Goal: Information Seeking & Learning: Find specific fact

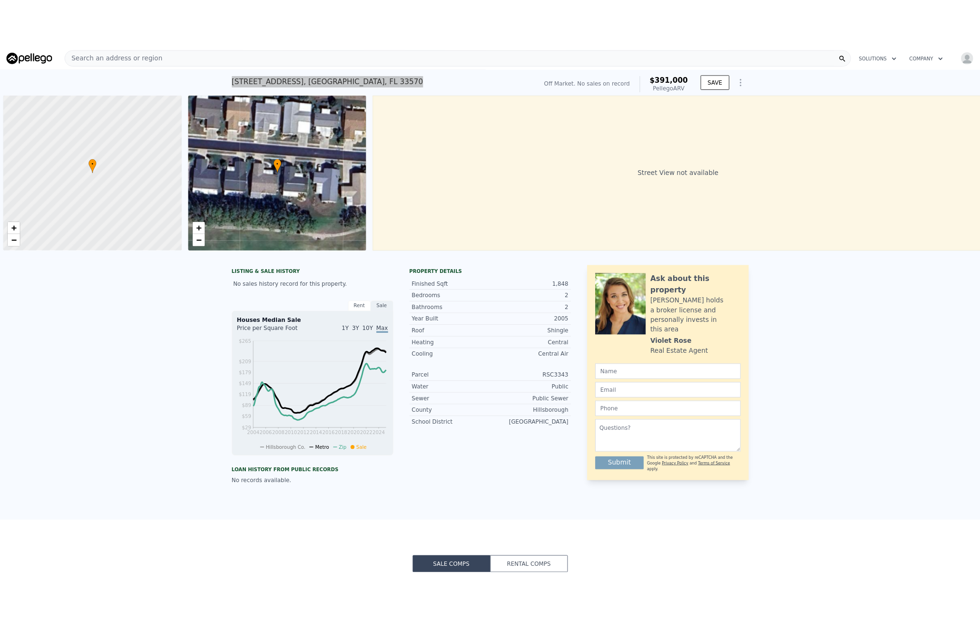
scroll to position [0, 4]
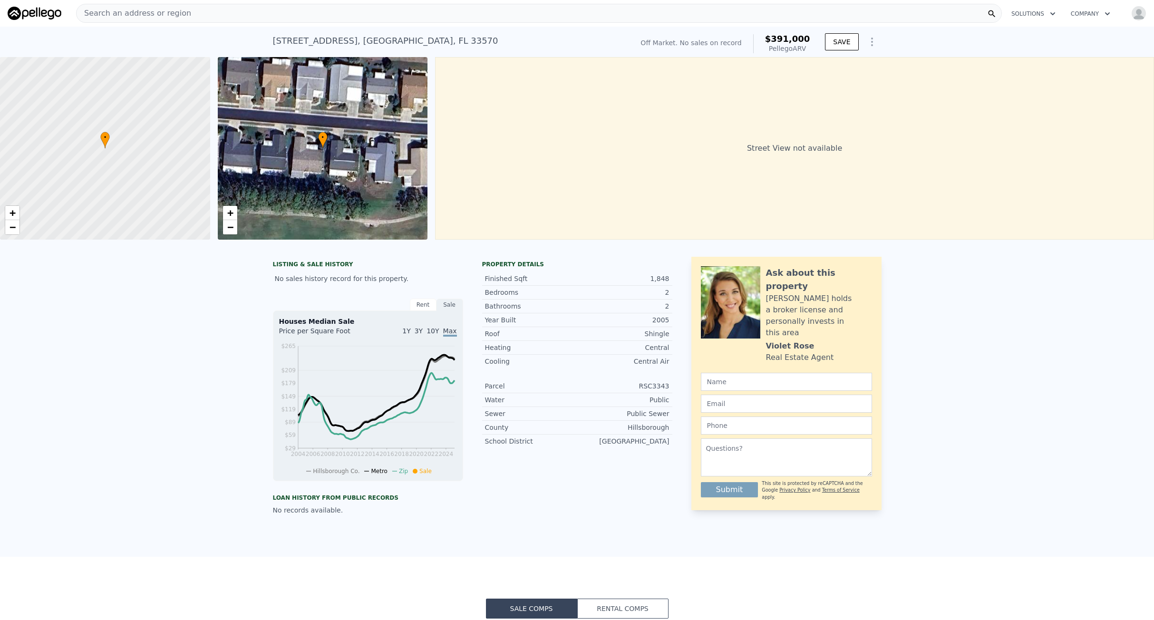
click at [207, 10] on div "Search an address or region" at bounding box center [539, 13] width 926 height 19
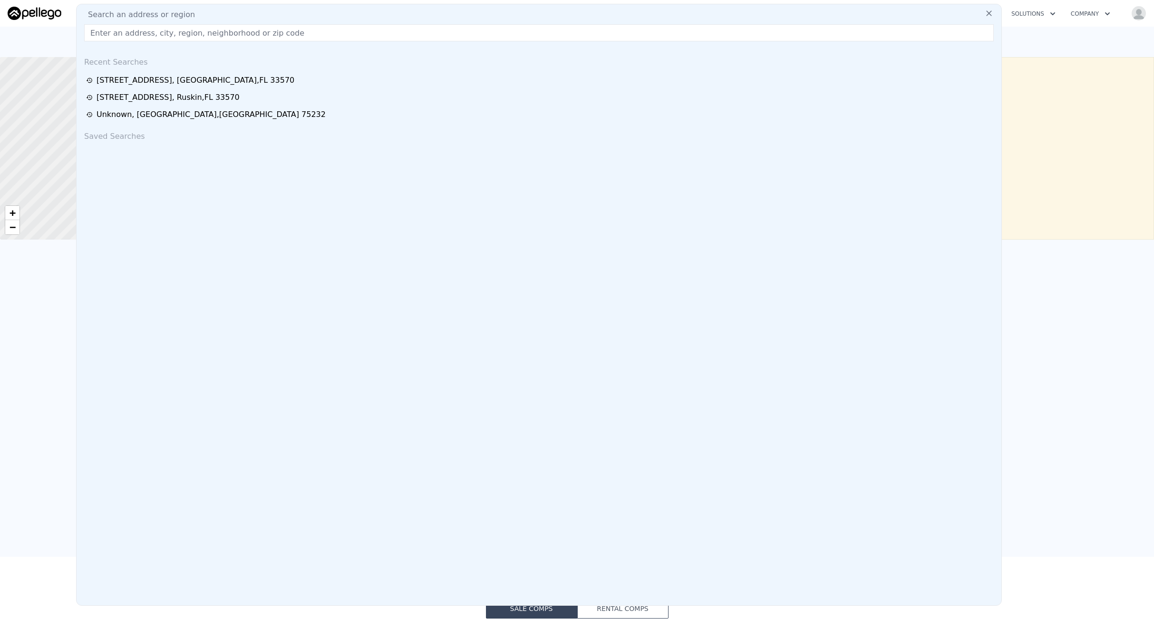
click at [166, 33] on input "text" at bounding box center [539, 32] width 910 height 17
click at [125, 31] on input "text" at bounding box center [539, 32] width 910 height 17
drag, startPoint x: 125, startPoint y: 55, endPoint x: 129, endPoint y: 42, distance: 13.5
click at [129, 42] on div "Search an address or region Recent Searches [STREET_ADDRESS] [STREET_ADDRESS][P…" at bounding box center [539, 305] width 926 height 602
paste input "[STREET_ADDRESS]"
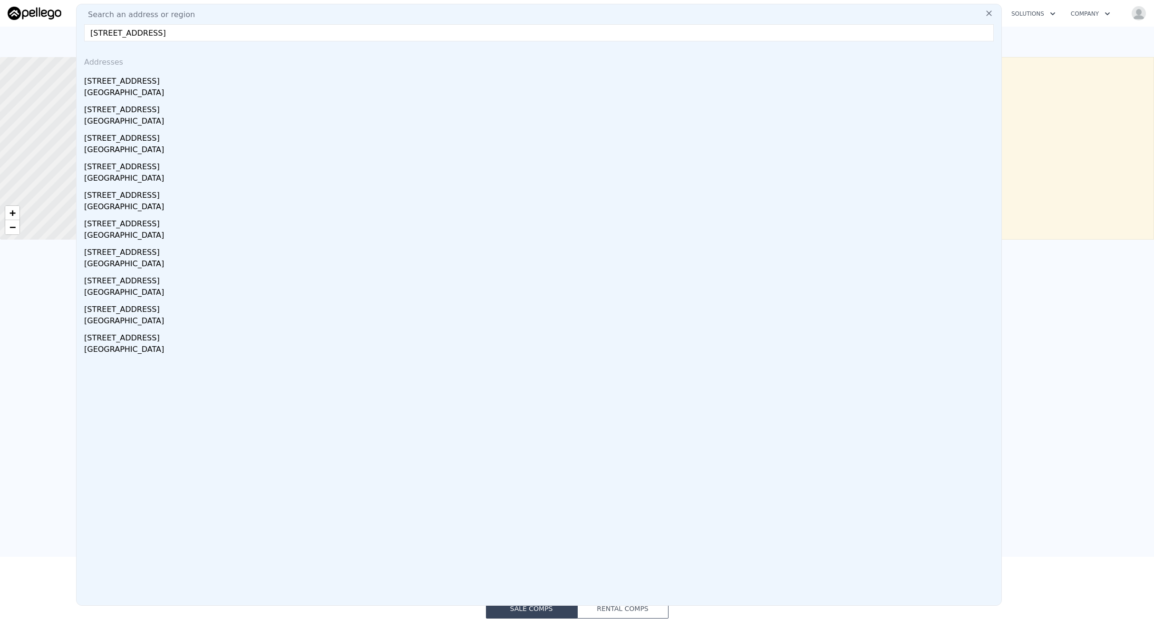
type input "[STREET_ADDRESS]"
click at [158, 80] on div "[STREET_ADDRESS]" at bounding box center [540, 79] width 913 height 15
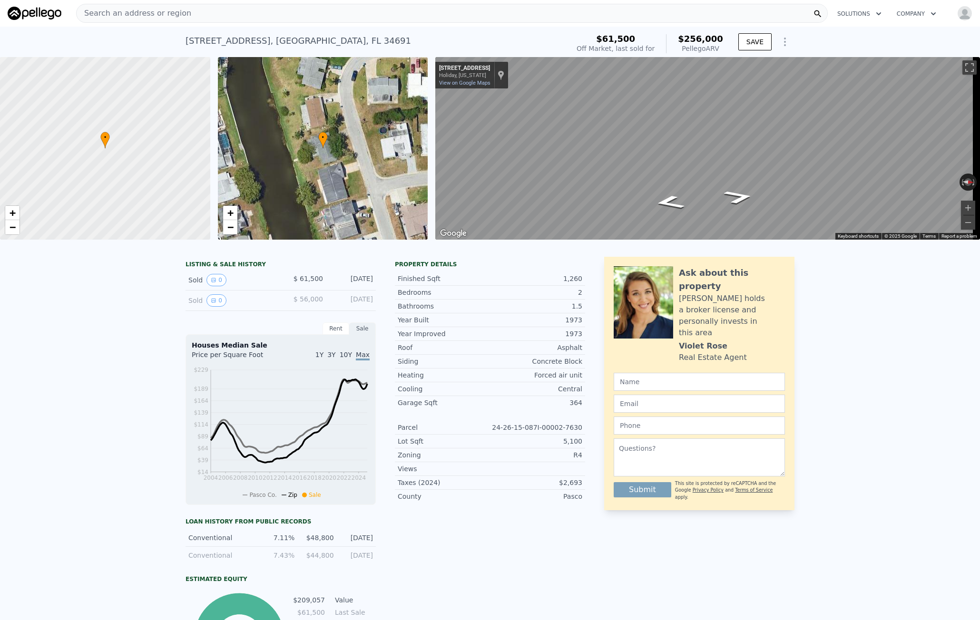
click at [105, 16] on span "Search an address or region" at bounding box center [134, 13] width 115 height 11
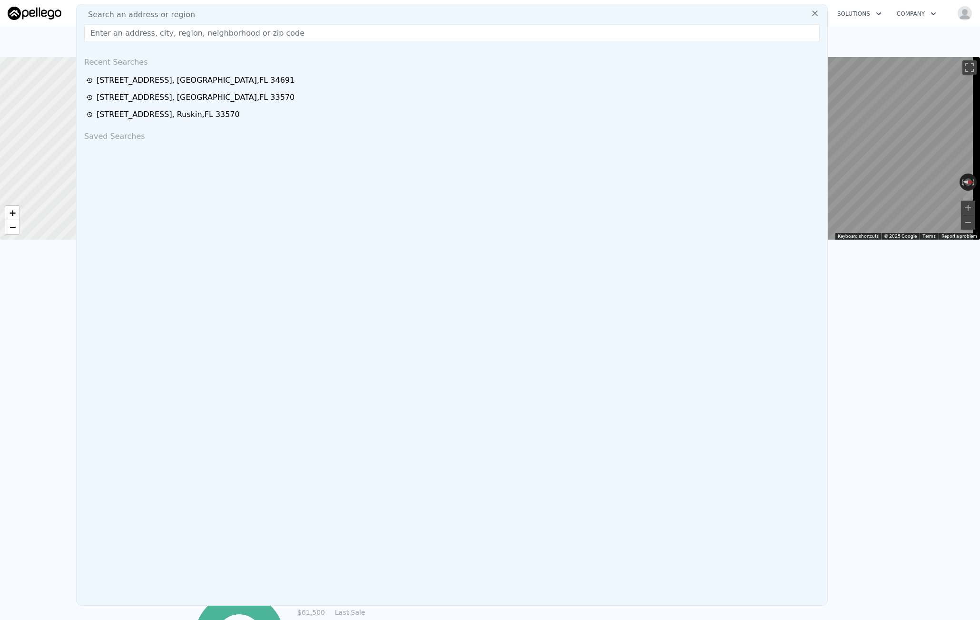
click at [110, 20] on div "Search an address or region Recent Searches [STREET_ADDRESS] [STREET_ADDRESS] […" at bounding box center [451, 305] width 751 height 602
drag, startPoint x: 110, startPoint y: 20, endPoint x: 110, endPoint y: 33, distance: 12.4
click at [110, 33] on input "text" at bounding box center [451, 32] width 735 height 17
paste input "[STREET_ADDRESS]"
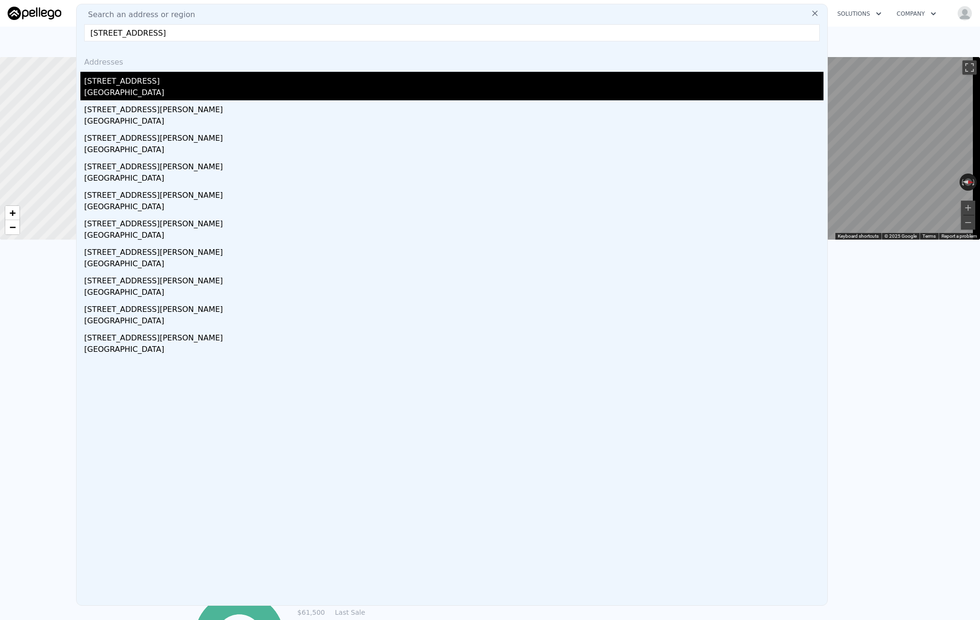
type input "[STREET_ADDRESS]"
click at [168, 79] on div "[STREET_ADDRESS]" at bounding box center [453, 79] width 739 height 15
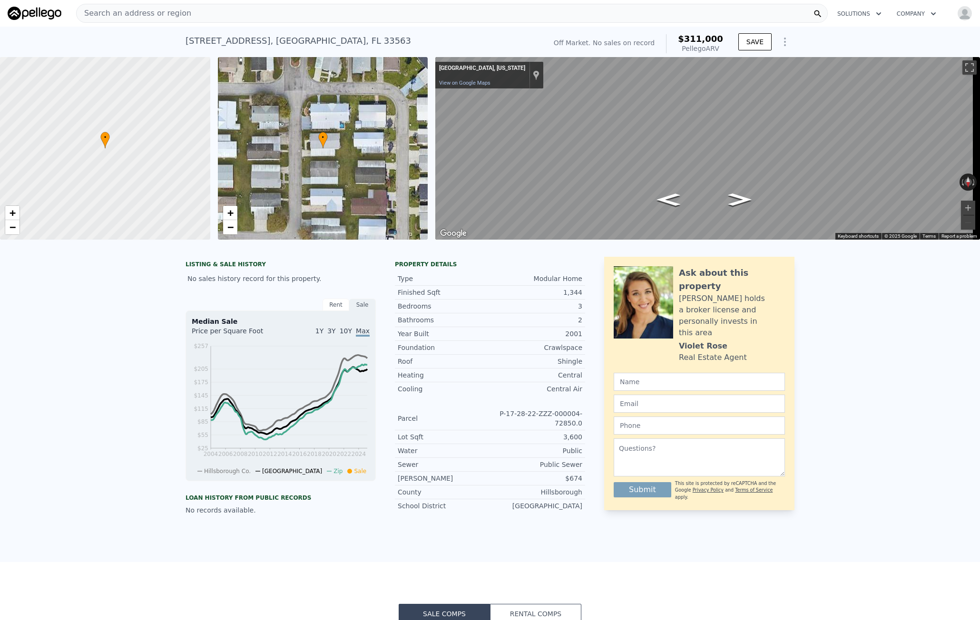
click at [197, 37] on div "[STREET_ADDRESS]" at bounding box center [297, 40] width 225 height 13
drag, startPoint x: 181, startPoint y: 39, endPoint x: 386, endPoint y: 33, distance: 205.5
click at [386, 33] on div "[STREET_ADDRESS] No sales on record (~ARV $311k ) Off Market. No sales on recor…" at bounding box center [490, 42] width 980 height 30
copy div "[STREET_ADDRESS]"
click at [117, 15] on span "Search an address or region" at bounding box center [134, 13] width 115 height 11
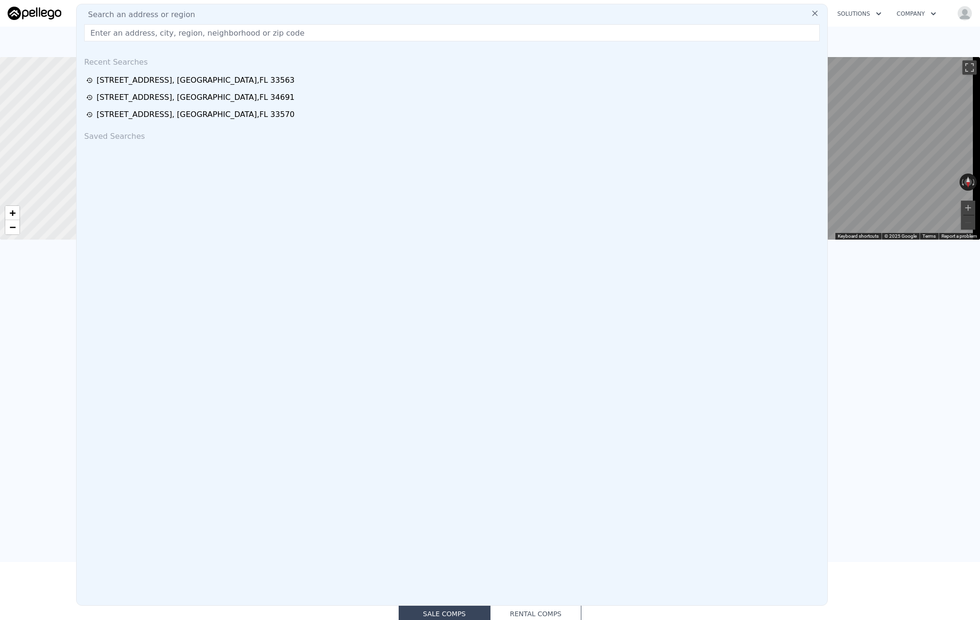
click at [118, 39] on input "text" at bounding box center [451, 32] width 735 height 17
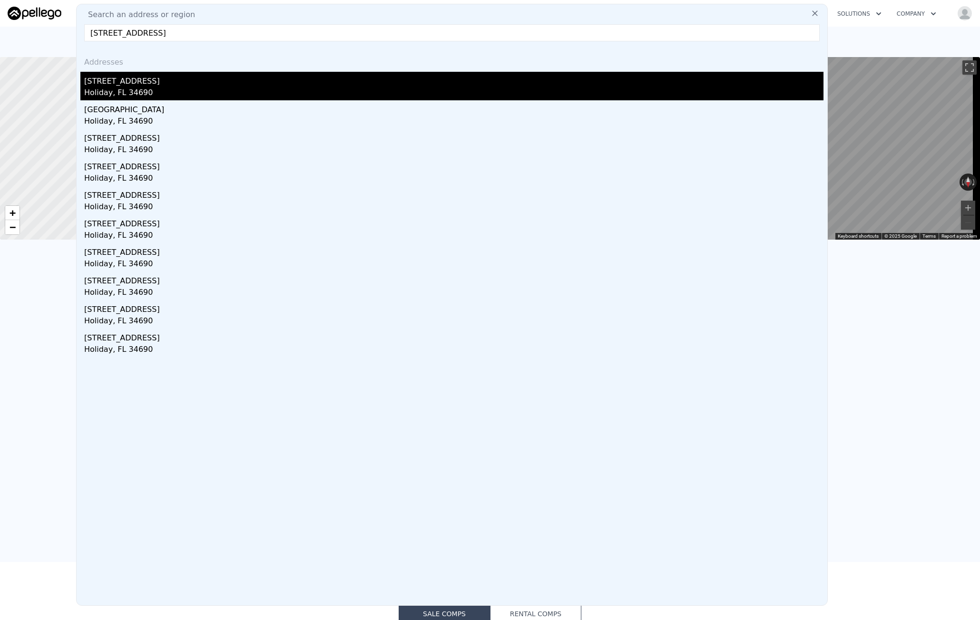
type input "[STREET_ADDRESS]"
click at [169, 82] on div "[STREET_ADDRESS]" at bounding box center [453, 79] width 739 height 15
